Goal: Task Accomplishment & Management: Use online tool/utility

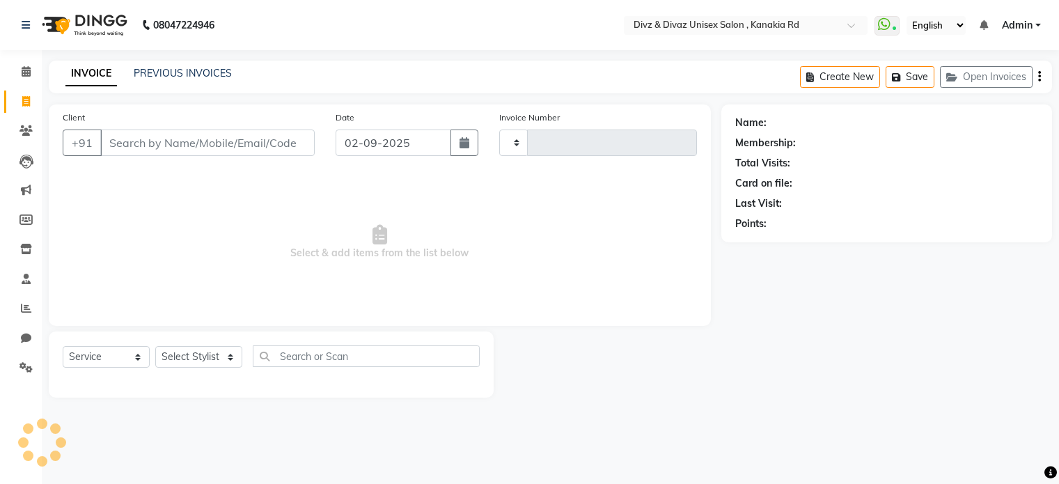
select select "service"
type input "2541"
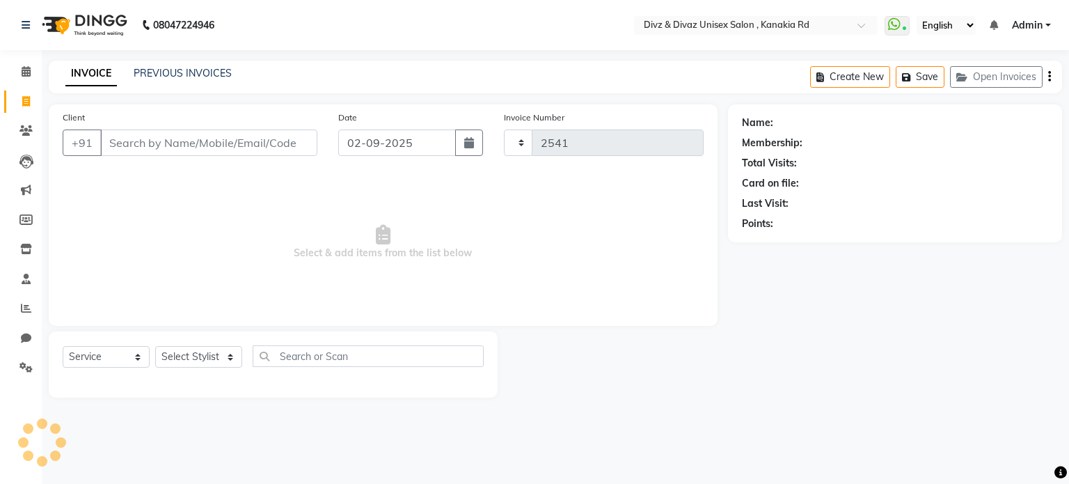
select select "7588"
click at [159, 136] on input "Client" at bounding box center [208, 142] width 217 height 26
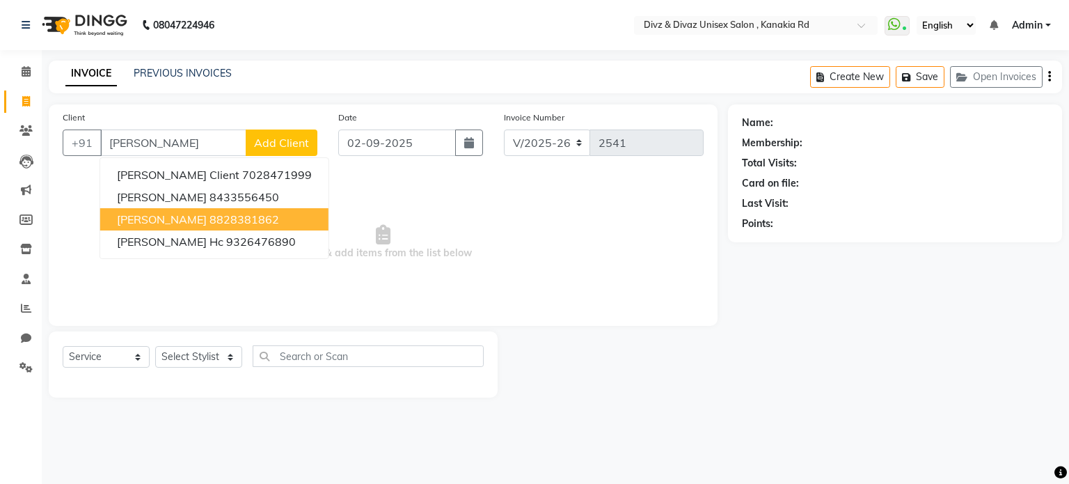
click at [143, 217] on span "[PERSON_NAME]" at bounding box center [162, 219] width 90 height 14
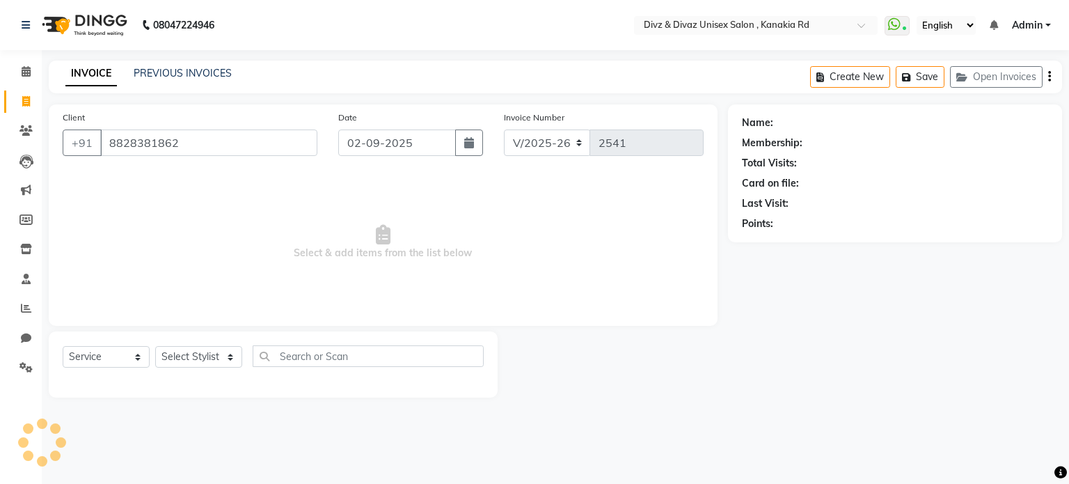
type input "8828381862"
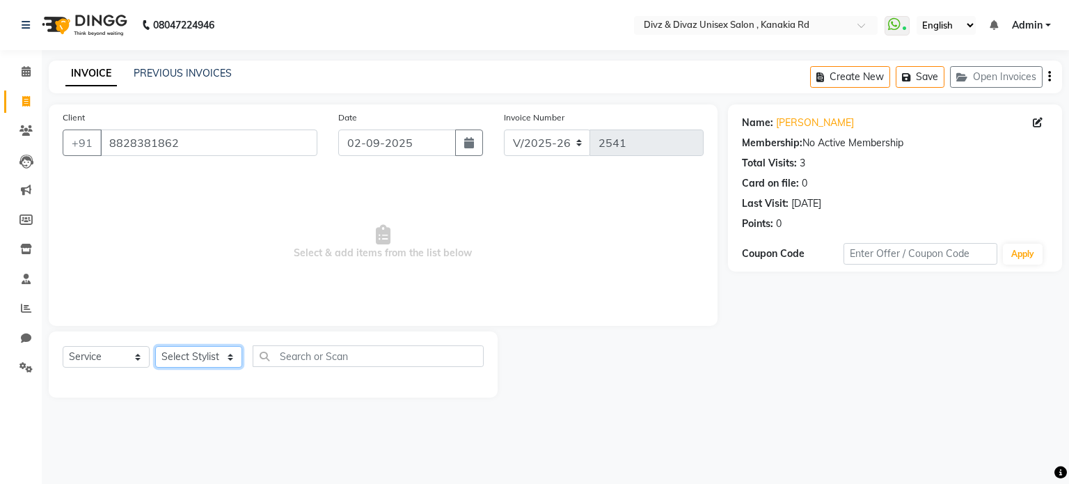
click at [203, 367] on select "Select Stylist [PERSON_NAME] Kailash Prem [PERSON_NAME]" at bounding box center [198, 357] width 87 height 22
select select "67339"
click at [155, 347] on select "Select Stylist [PERSON_NAME] Kailash Prem [PERSON_NAME]" at bounding box center [198, 357] width 87 height 22
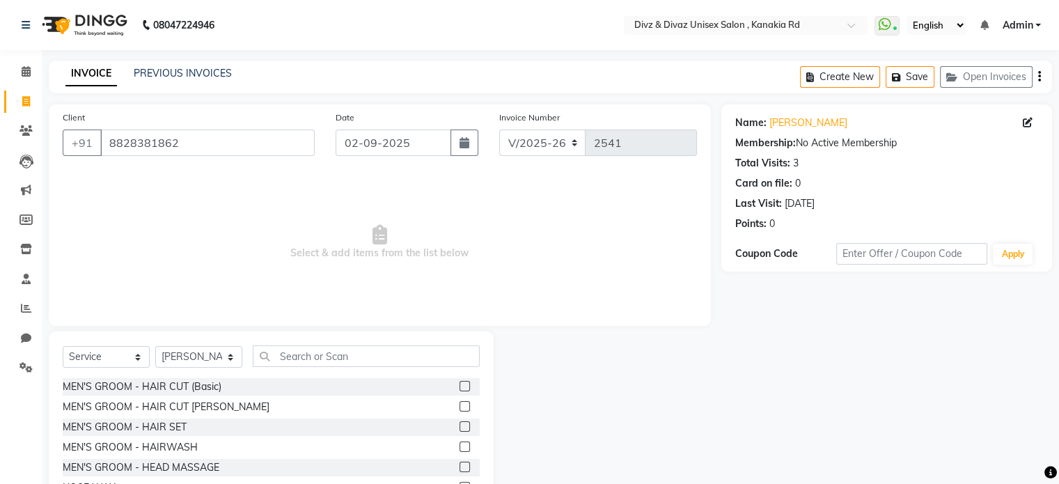
click at [459, 403] on label at bounding box center [464, 406] width 10 height 10
click at [459, 403] on input "checkbox" at bounding box center [463, 406] width 9 height 9
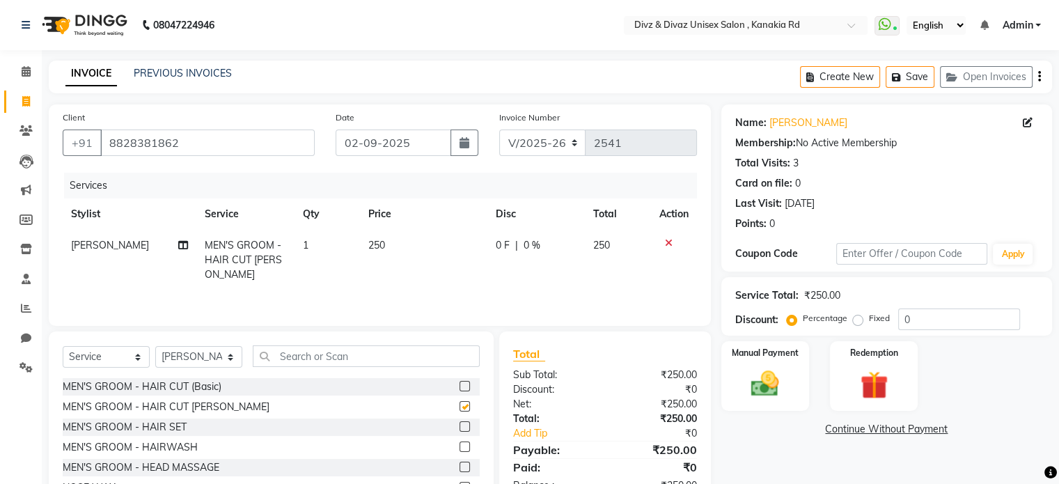
checkbox input "false"
click at [434, 361] on input "text" at bounding box center [366, 356] width 227 height 22
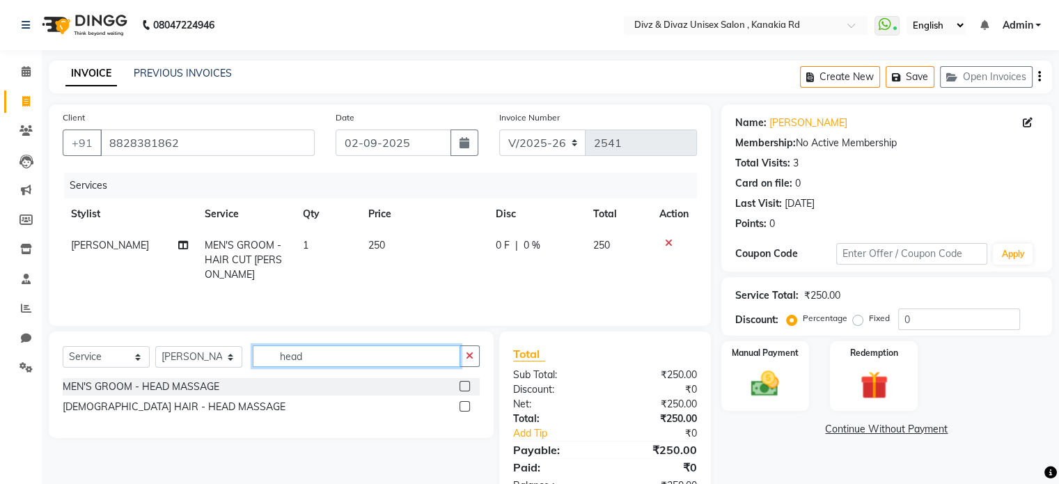
type input "head"
click at [460, 385] on label at bounding box center [464, 386] width 10 height 10
click at [460, 385] on input "checkbox" at bounding box center [463, 386] width 9 height 9
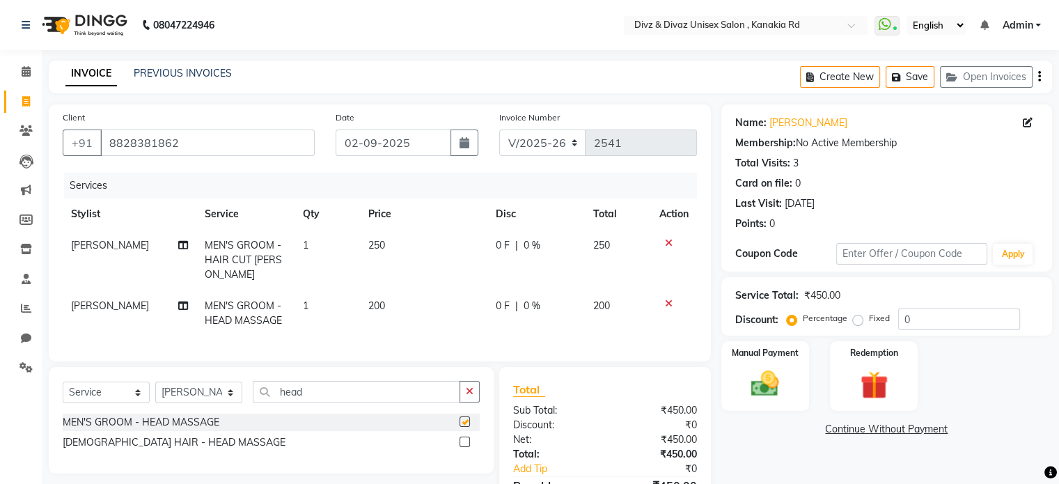
checkbox input "false"
click at [744, 386] on img at bounding box center [764, 384] width 47 height 33
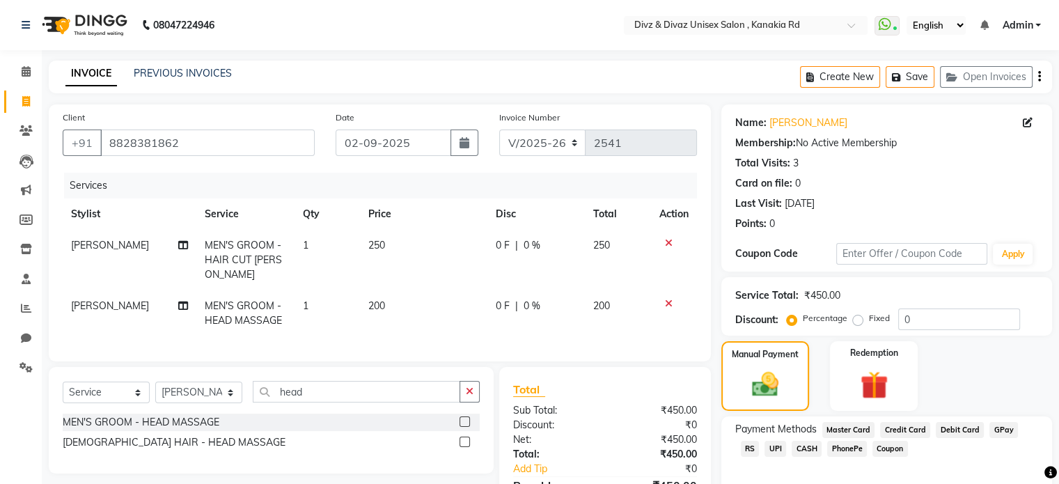
click at [764, 443] on span "UPI" at bounding box center [775, 449] width 22 height 16
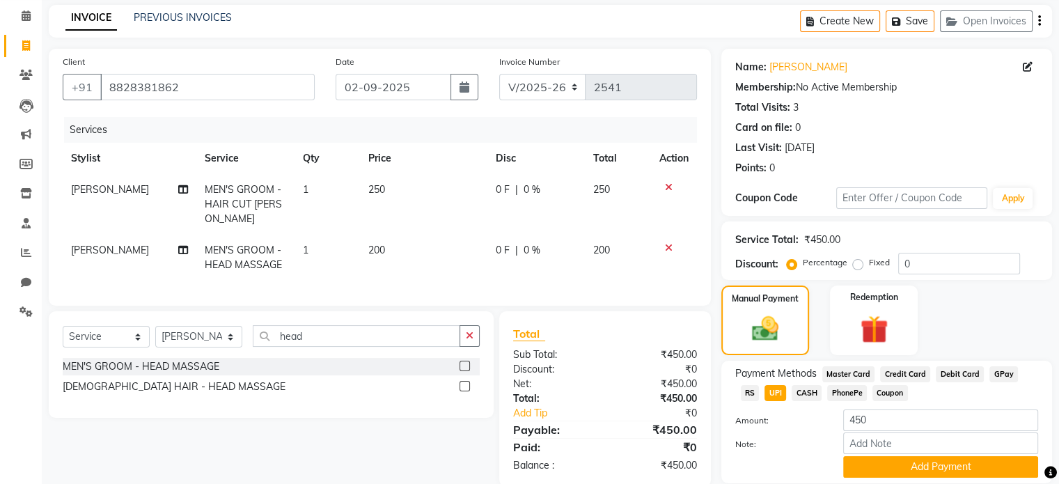
scroll to position [84, 0]
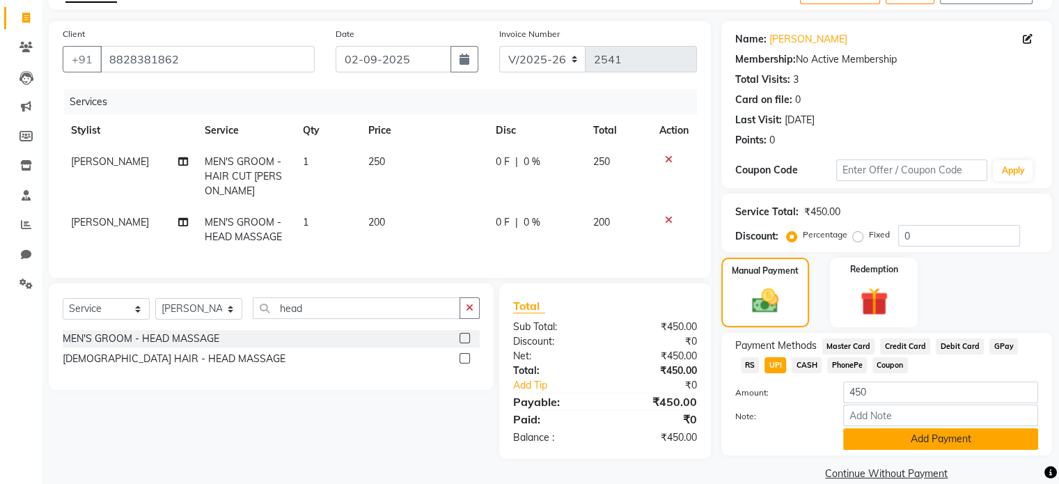
click at [872, 446] on button "Add Payment" at bounding box center [940, 439] width 195 height 22
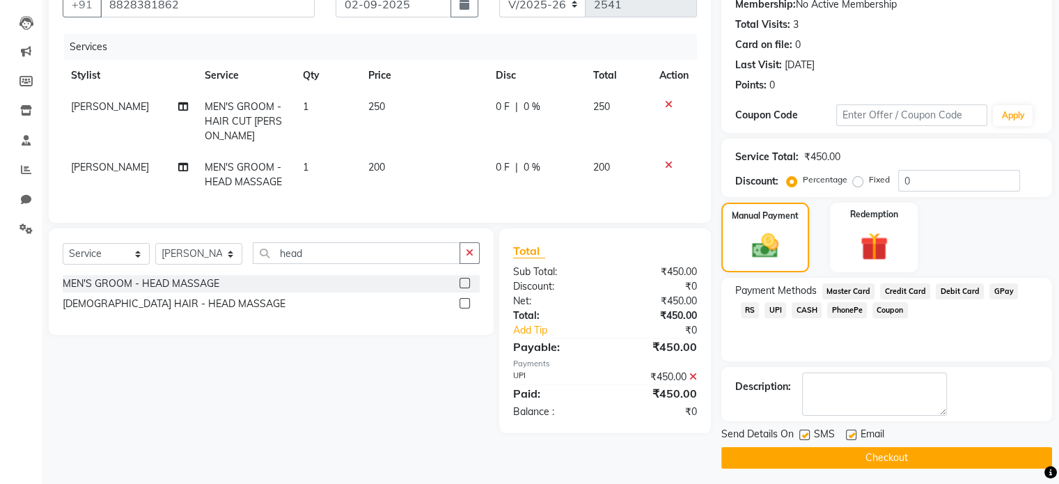
scroll to position [143, 0]
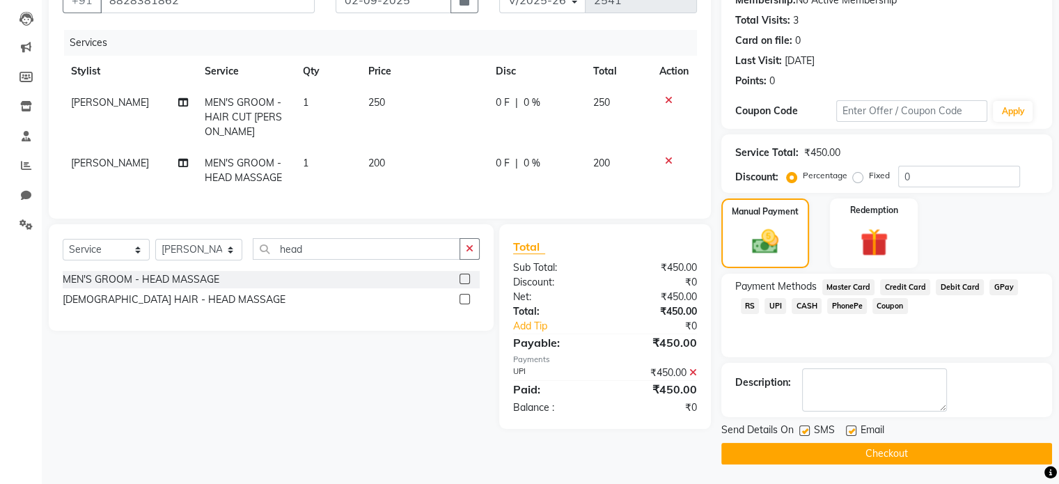
click at [872, 446] on button "Checkout" at bounding box center [886, 454] width 331 height 22
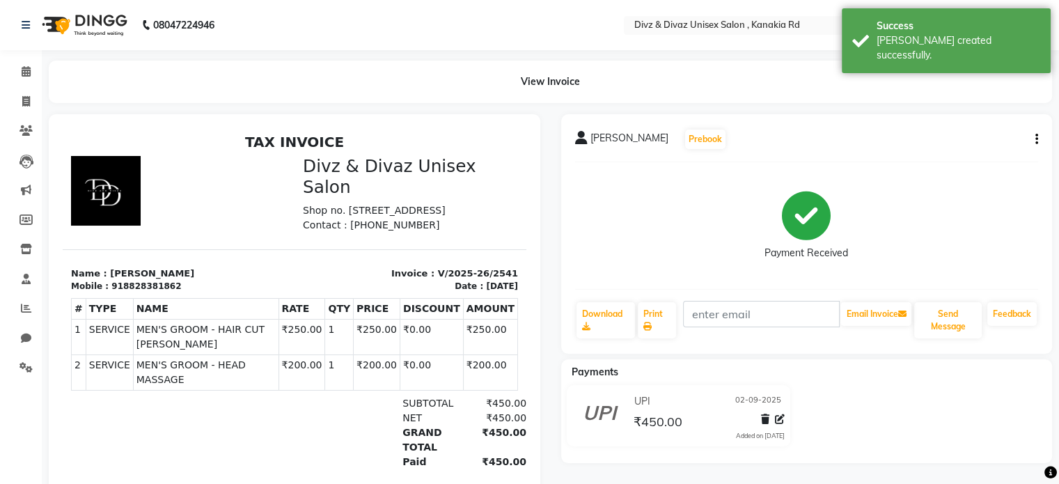
click at [888, 84] on div "View Invoice" at bounding box center [550, 82] width 1003 height 42
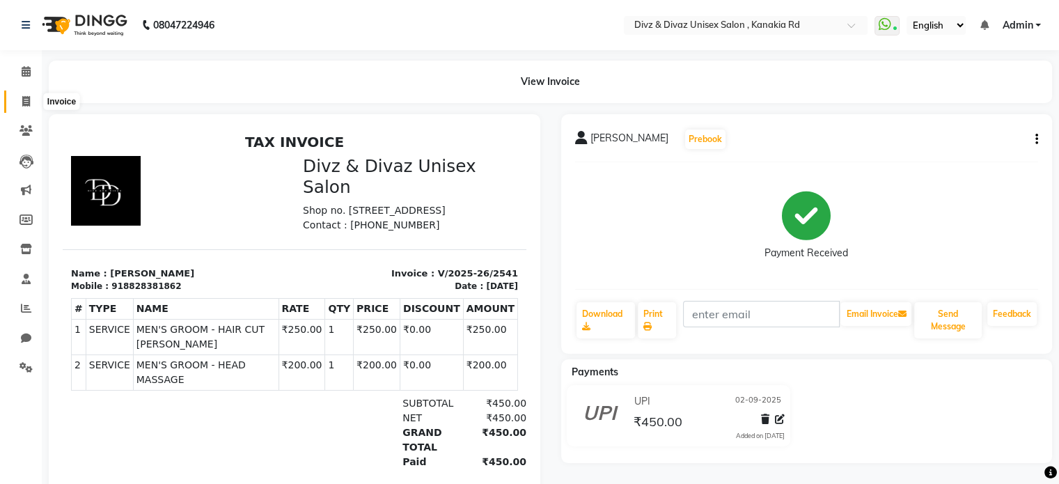
click at [31, 101] on span at bounding box center [26, 102] width 24 height 16
select select "service"
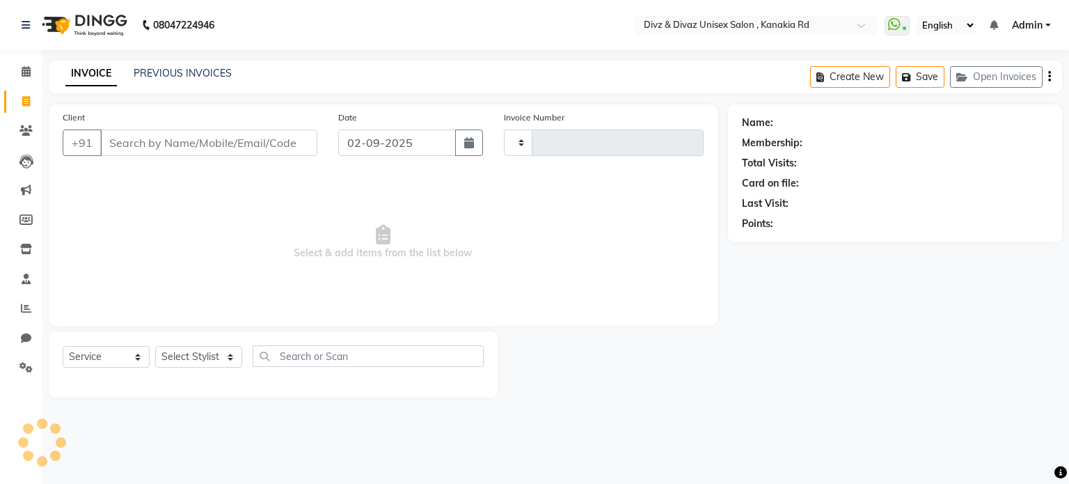
type input "2542"
click at [143, 146] on input "Client" at bounding box center [208, 142] width 217 height 26
select select "7588"
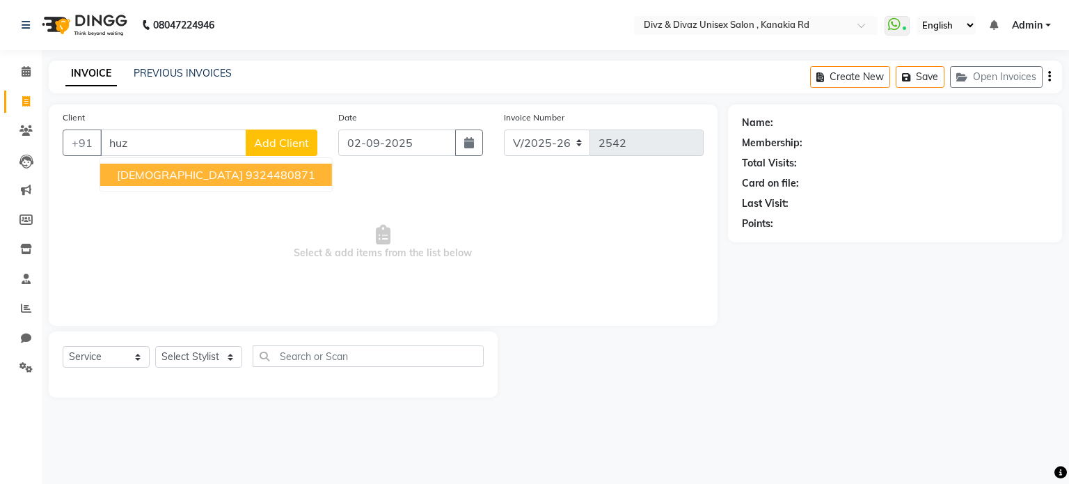
click at [246, 169] on ngb-highlight "9324480871" at bounding box center [281, 175] width 70 height 14
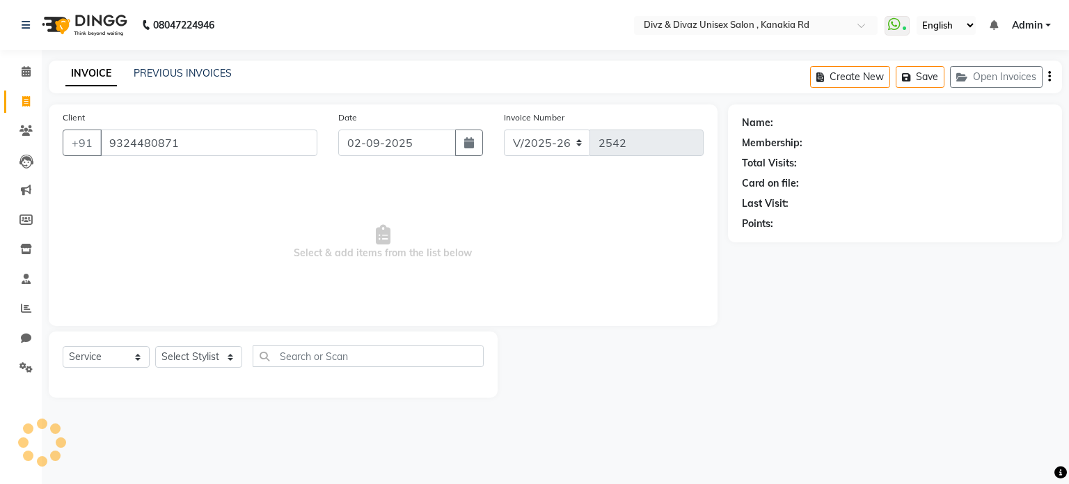
type input "9324480871"
click at [175, 354] on select "Select Stylist [PERSON_NAME] Kailash Prem [PERSON_NAME]" at bounding box center [198, 357] width 87 height 22
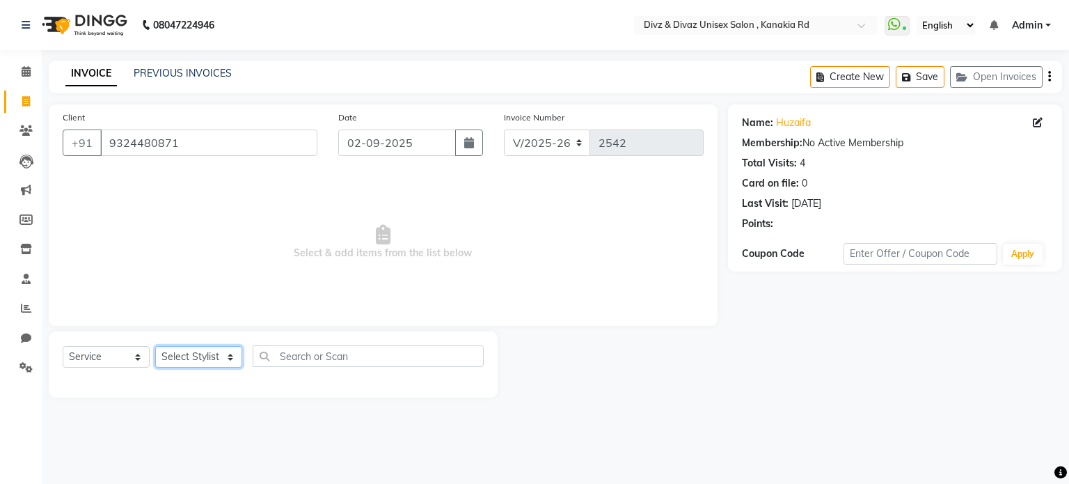
select select "67195"
click at [155, 347] on select "Select Stylist [PERSON_NAME] Kailash Prem [PERSON_NAME]" at bounding box center [198, 357] width 87 height 22
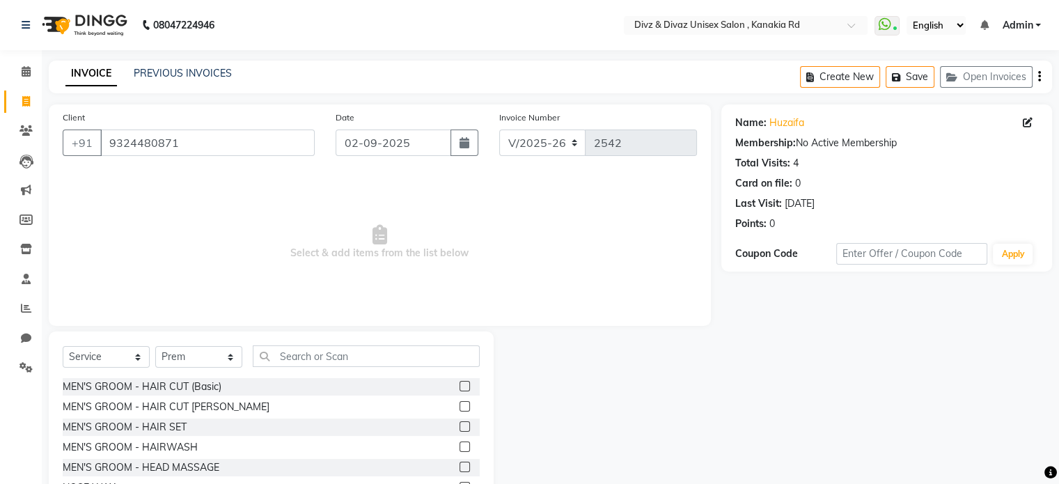
click at [462, 409] on div at bounding box center [469, 406] width 20 height 17
click at [459, 409] on label at bounding box center [464, 406] width 10 height 10
click at [459, 409] on input "checkbox" at bounding box center [463, 406] width 9 height 9
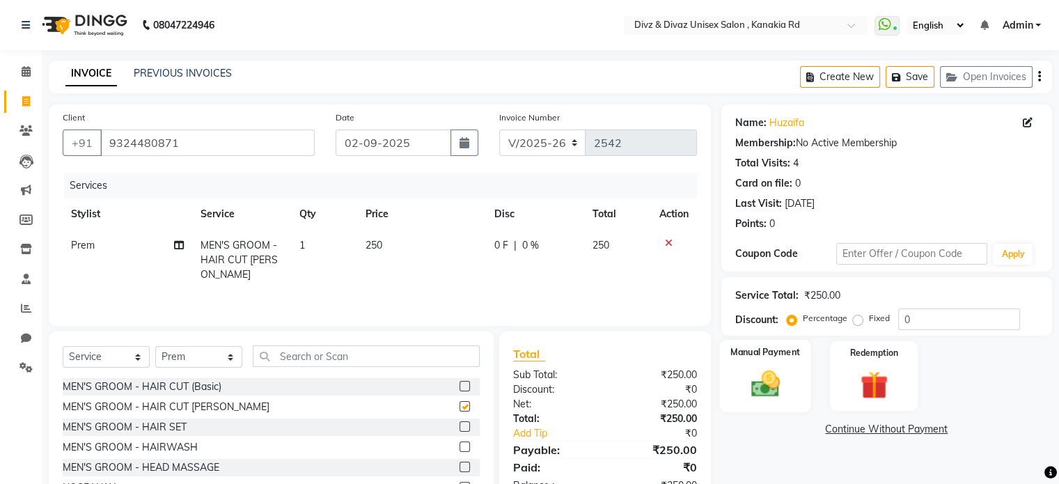
checkbox input "false"
click at [782, 364] on div "Manual Payment" at bounding box center [764, 376] width 91 height 72
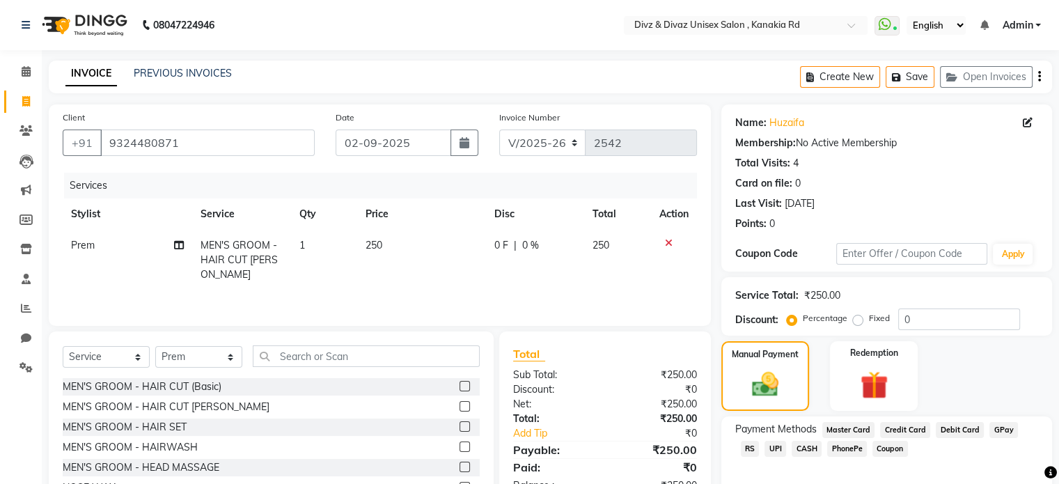
click at [792, 448] on span "CASH" at bounding box center [807, 449] width 30 height 16
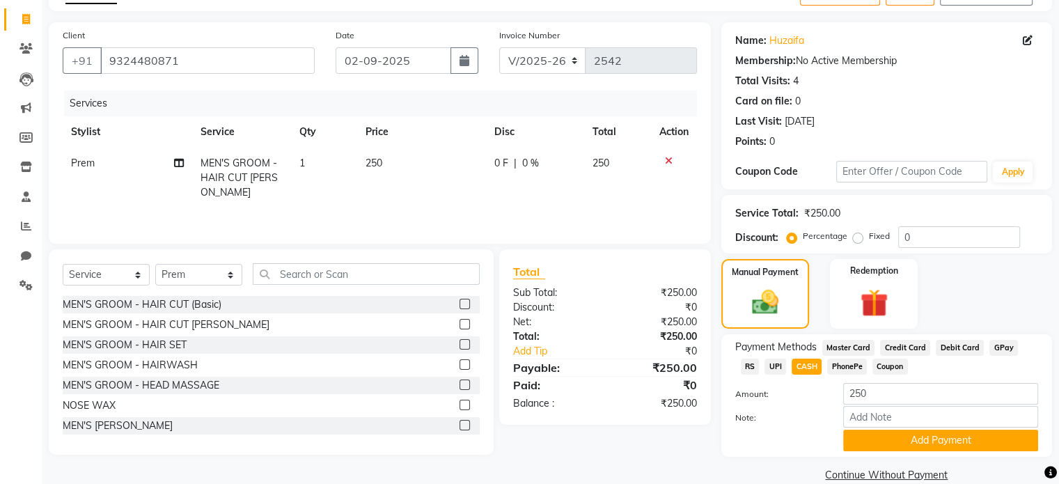
scroll to position [84, 0]
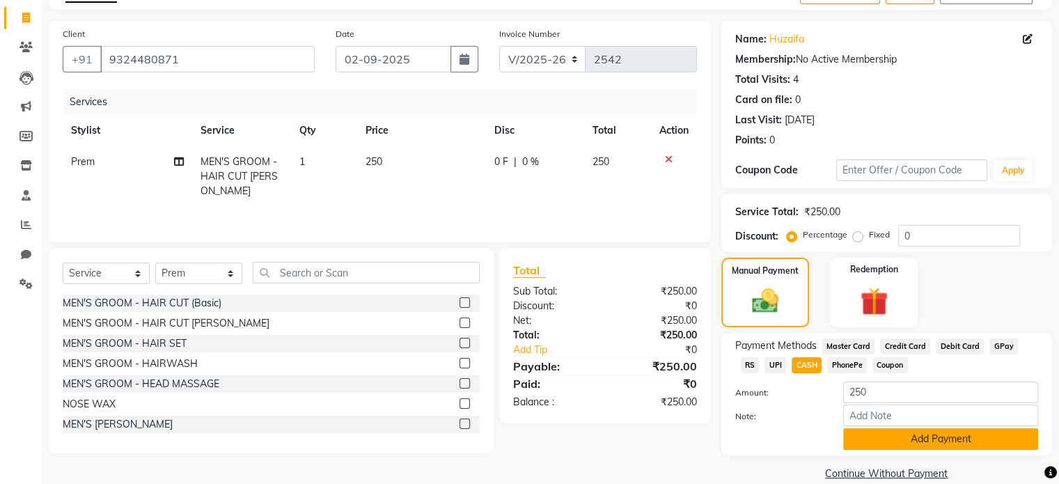
click at [869, 445] on button "Add Payment" at bounding box center [940, 439] width 195 height 22
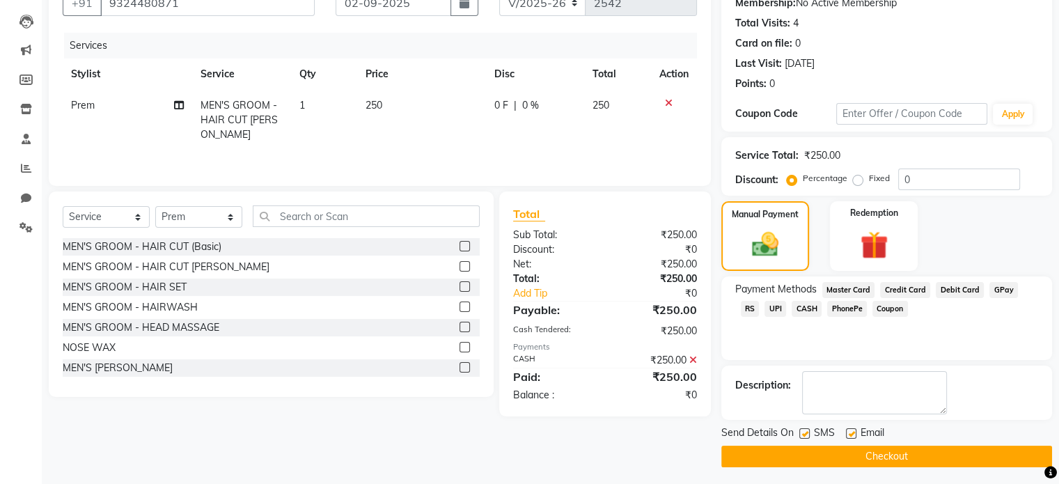
scroll to position [143, 0]
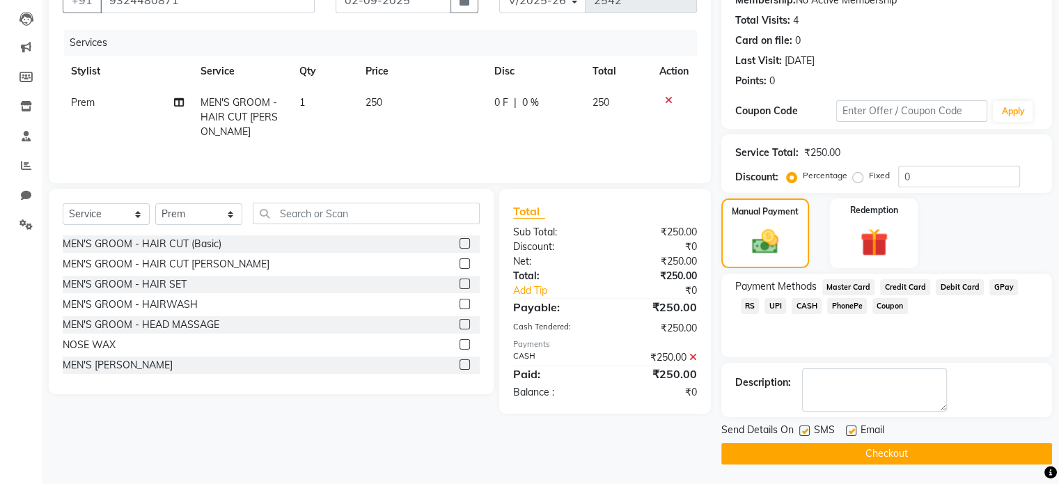
click at [869, 445] on button "Checkout" at bounding box center [886, 454] width 331 height 22
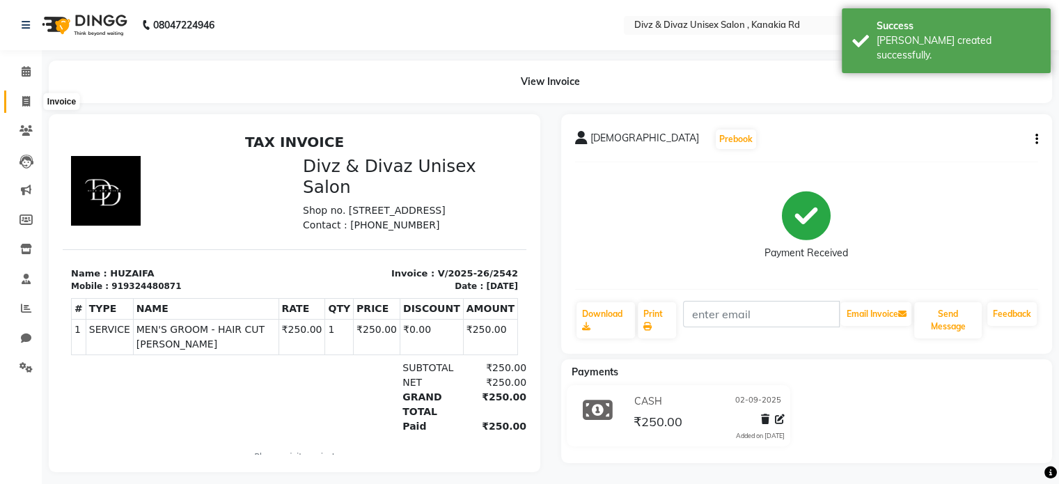
click at [14, 95] on span at bounding box center [26, 102] width 24 height 16
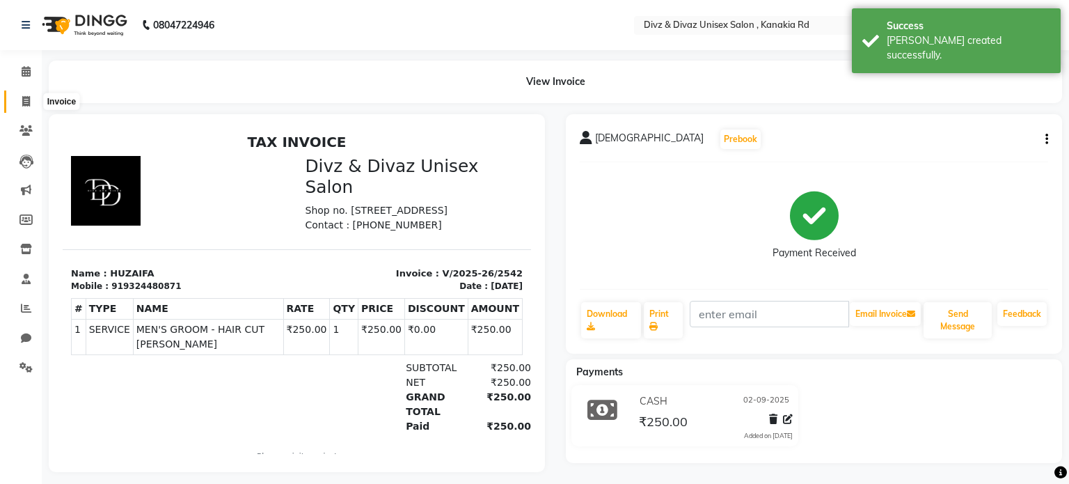
select select "service"
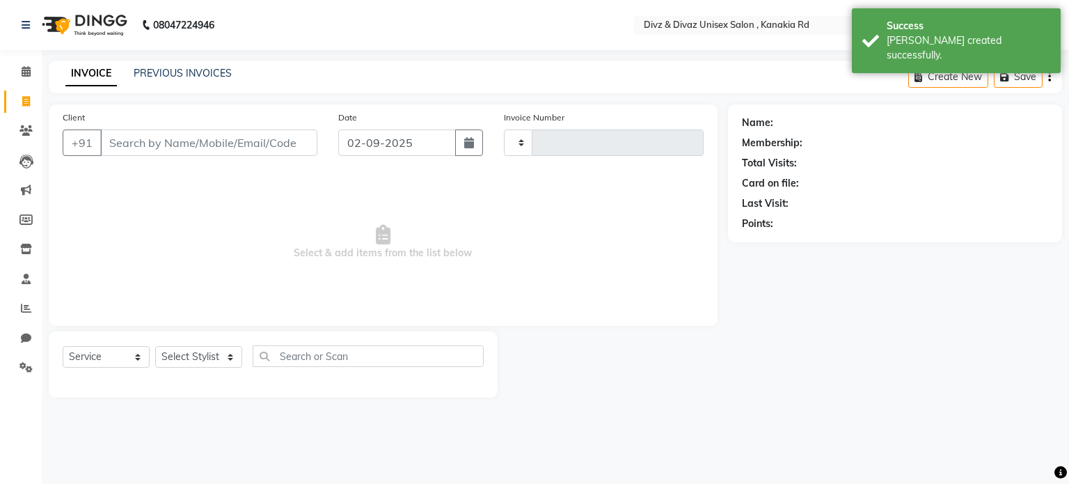
type input "2543"
select select "7588"
click at [209, 72] on link "PREVIOUS INVOICES" at bounding box center [183, 73] width 98 height 13
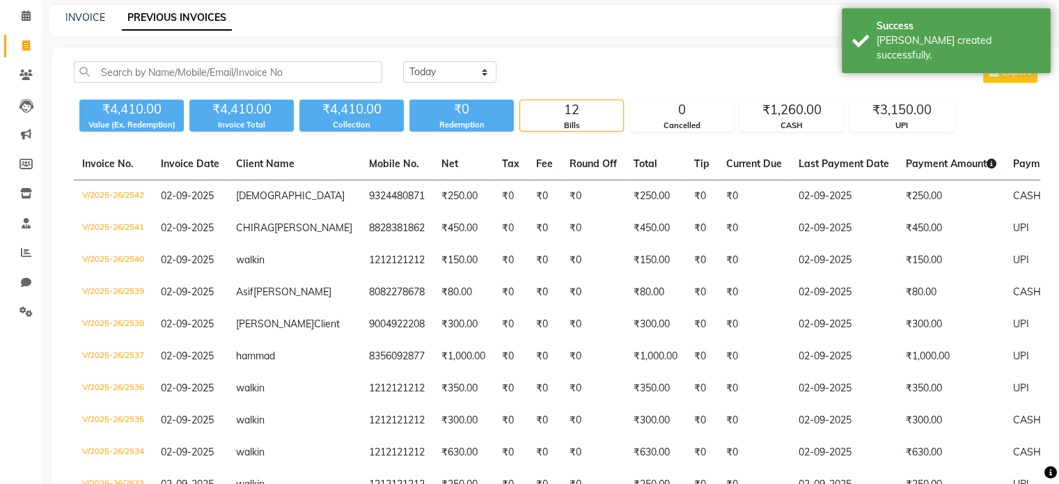
scroll to position [84, 0]
